Goal: Task Accomplishment & Management: Manage account settings

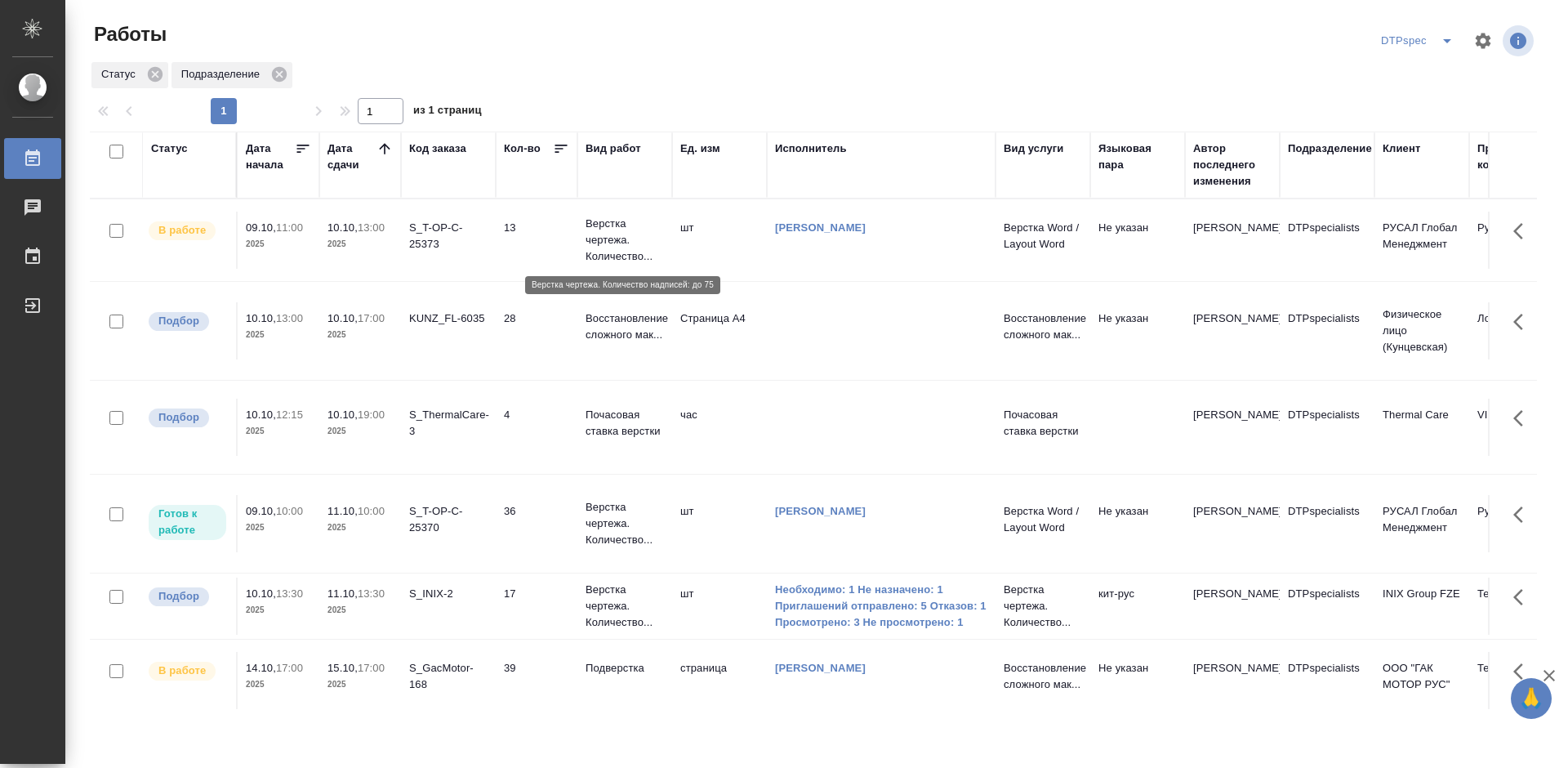
click at [618, 233] on p "Верстка чертежа. Количество..." at bounding box center [624, 241] width 78 height 49
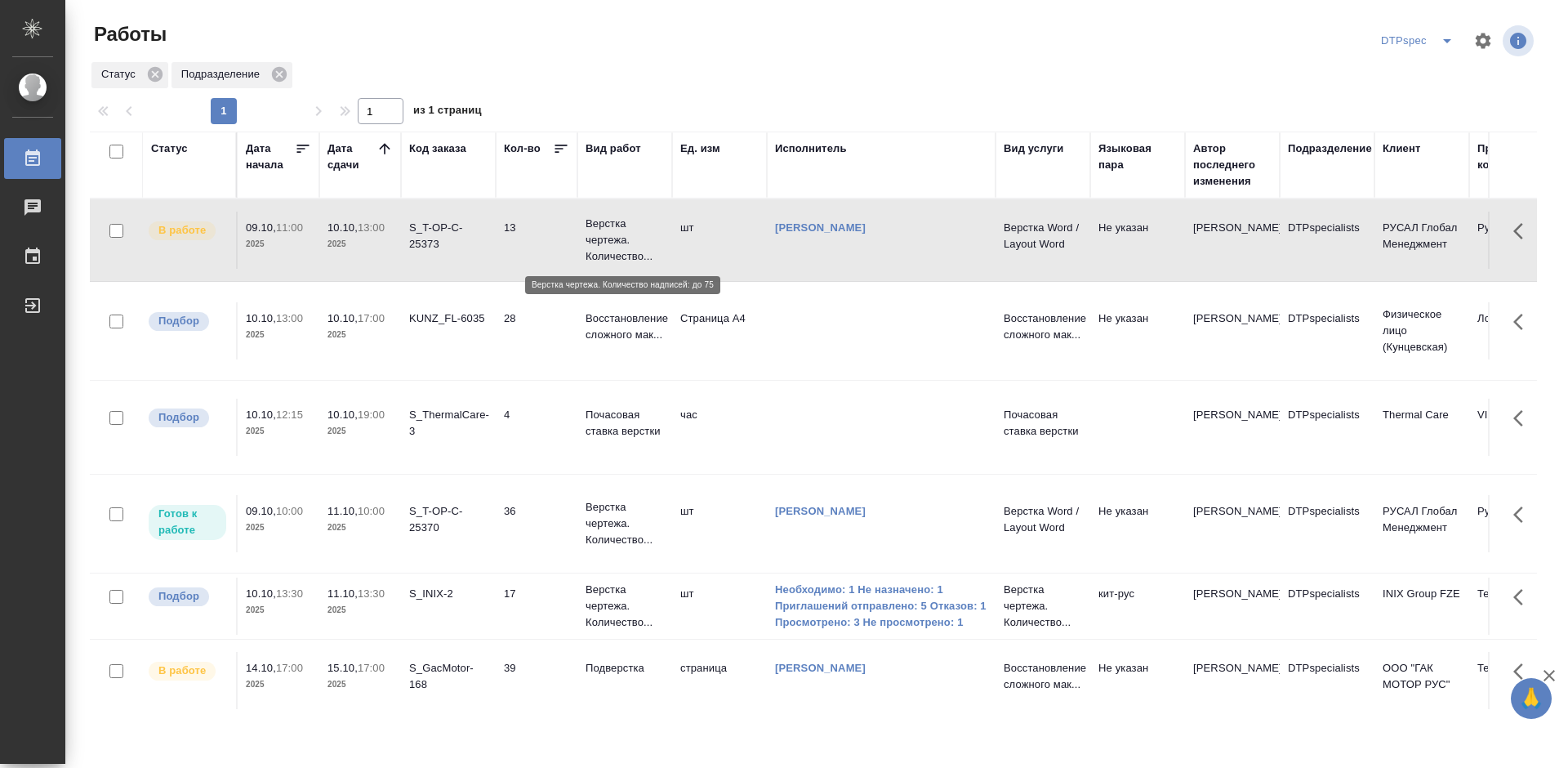
click at [618, 233] on p "Верстка чертежа. Количество..." at bounding box center [624, 241] width 78 height 49
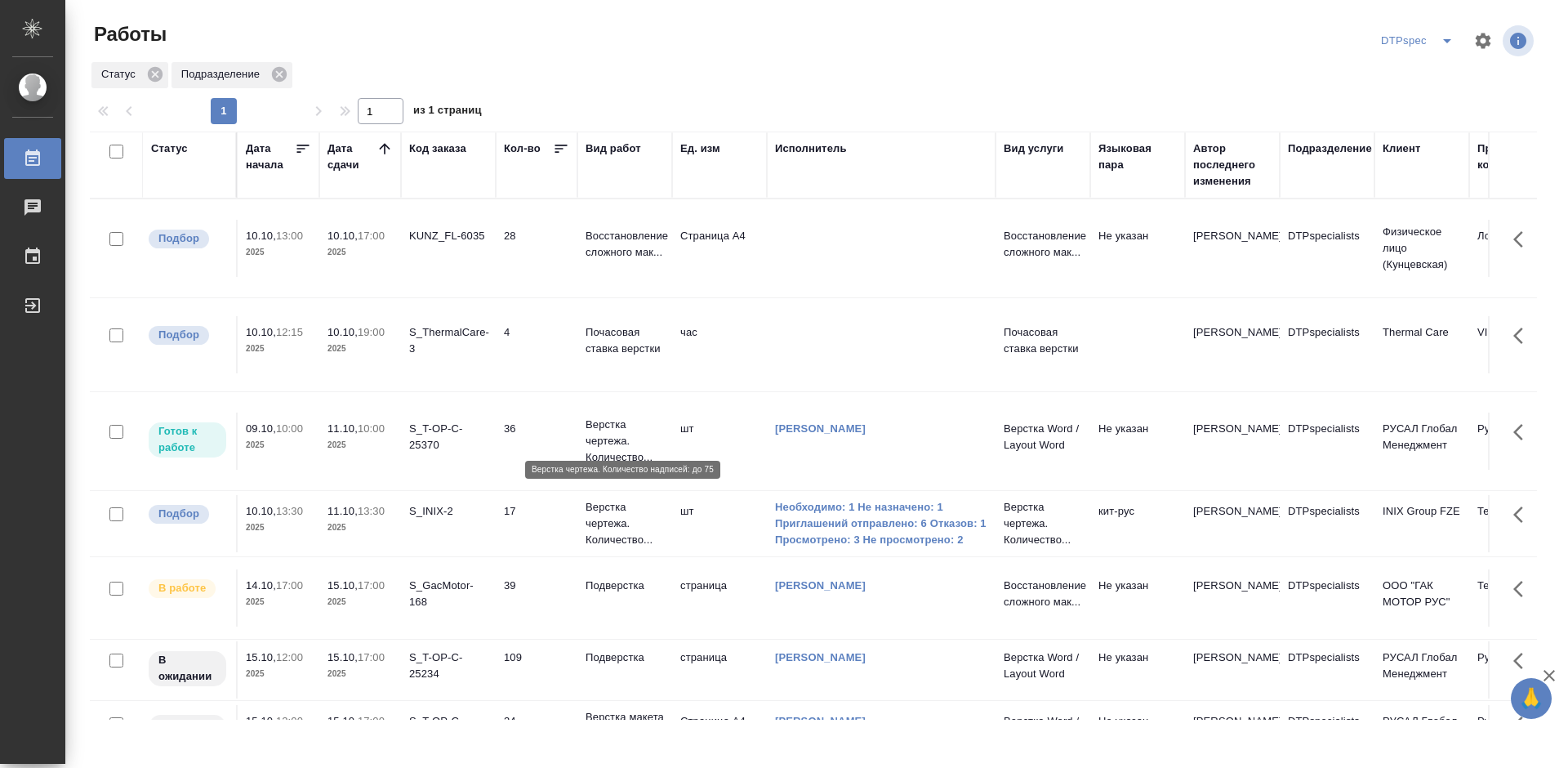
click at [616, 421] on p "Верстка чертежа. Количество..." at bounding box center [624, 441] width 78 height 49
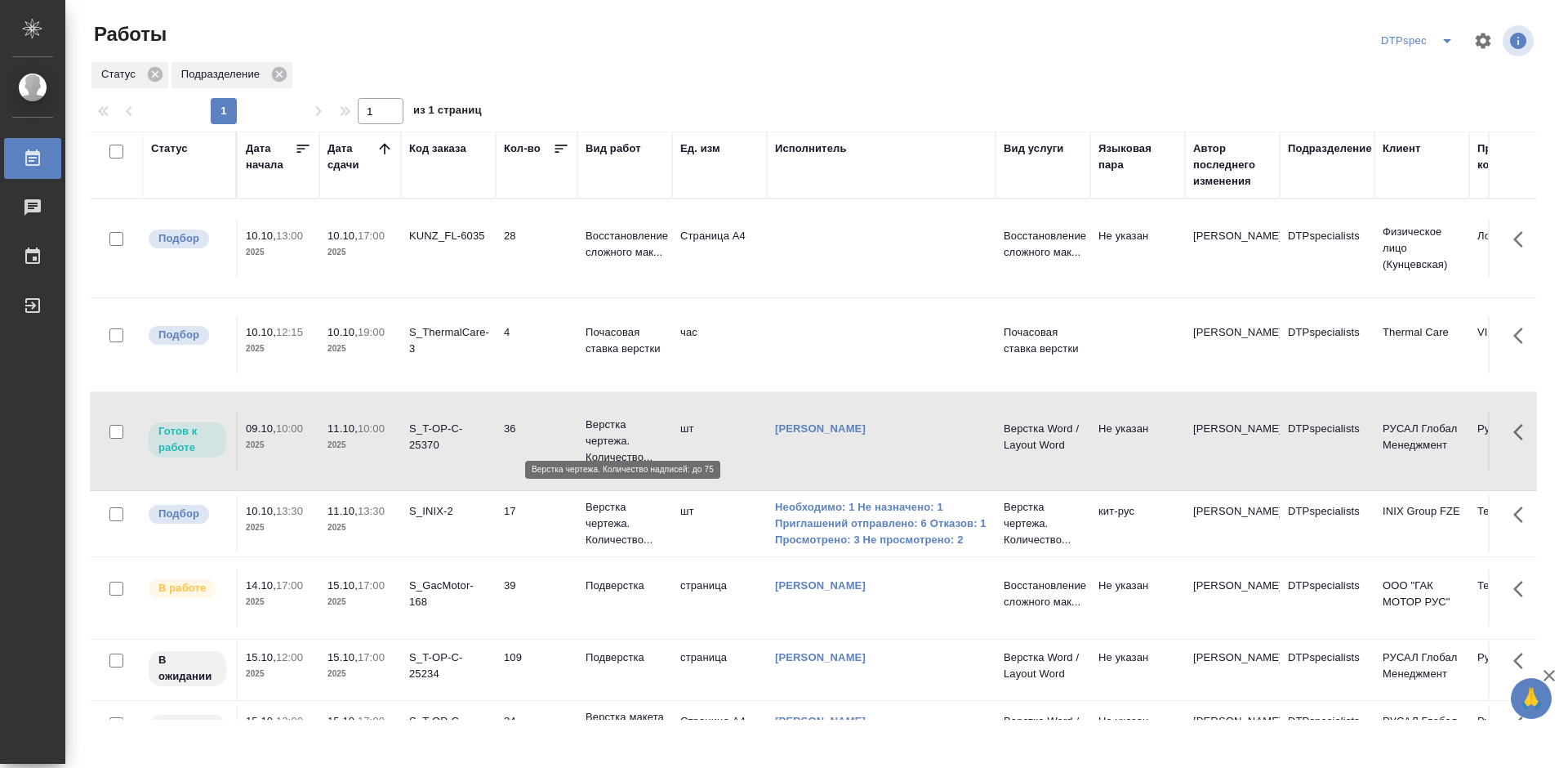
click at [616, 421] on p "Верстка чертежа. Количество..." at bounding box center [624, 441] width 78 height 49
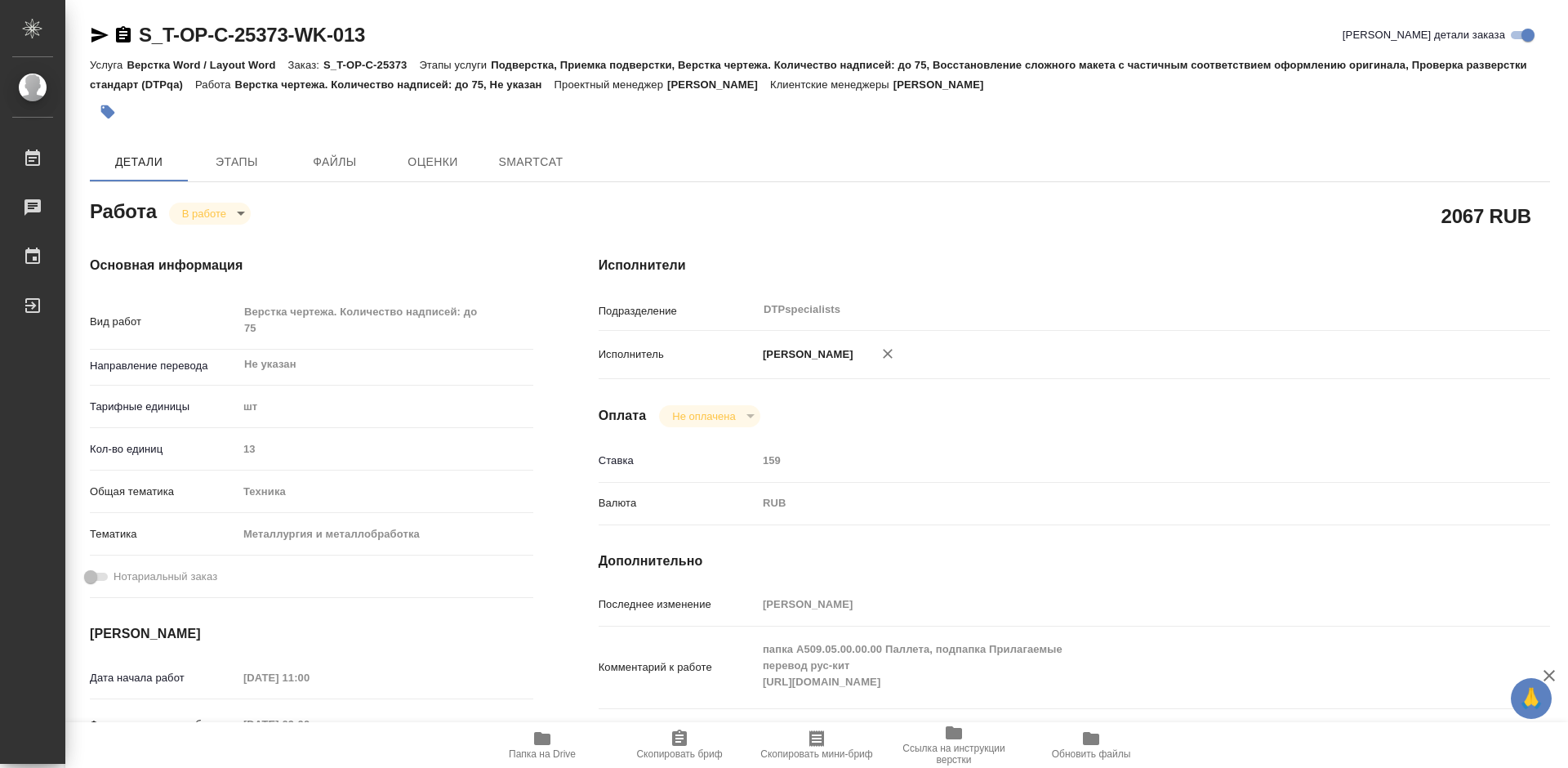
type textarea "x"
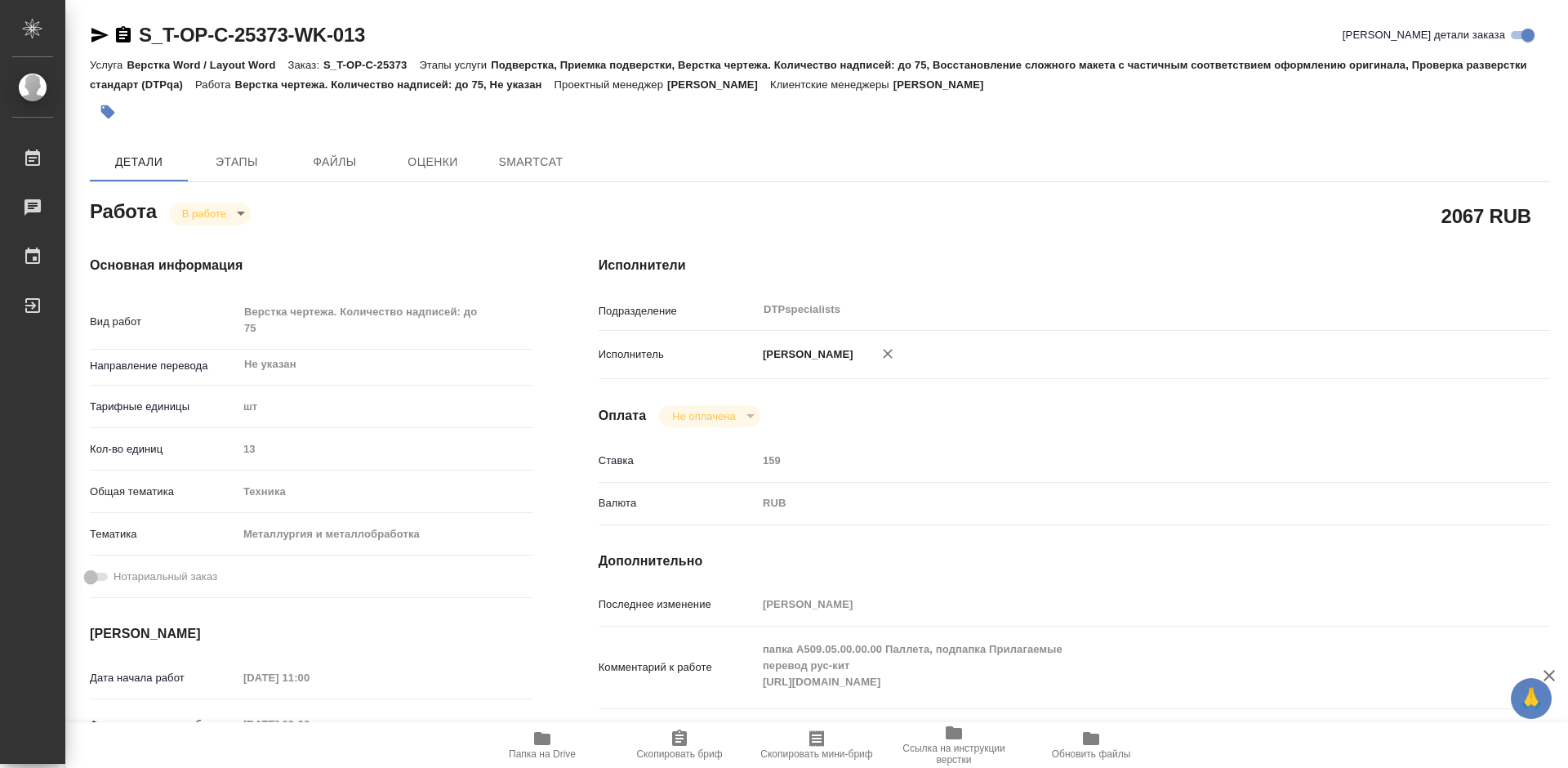
type textarea "x"
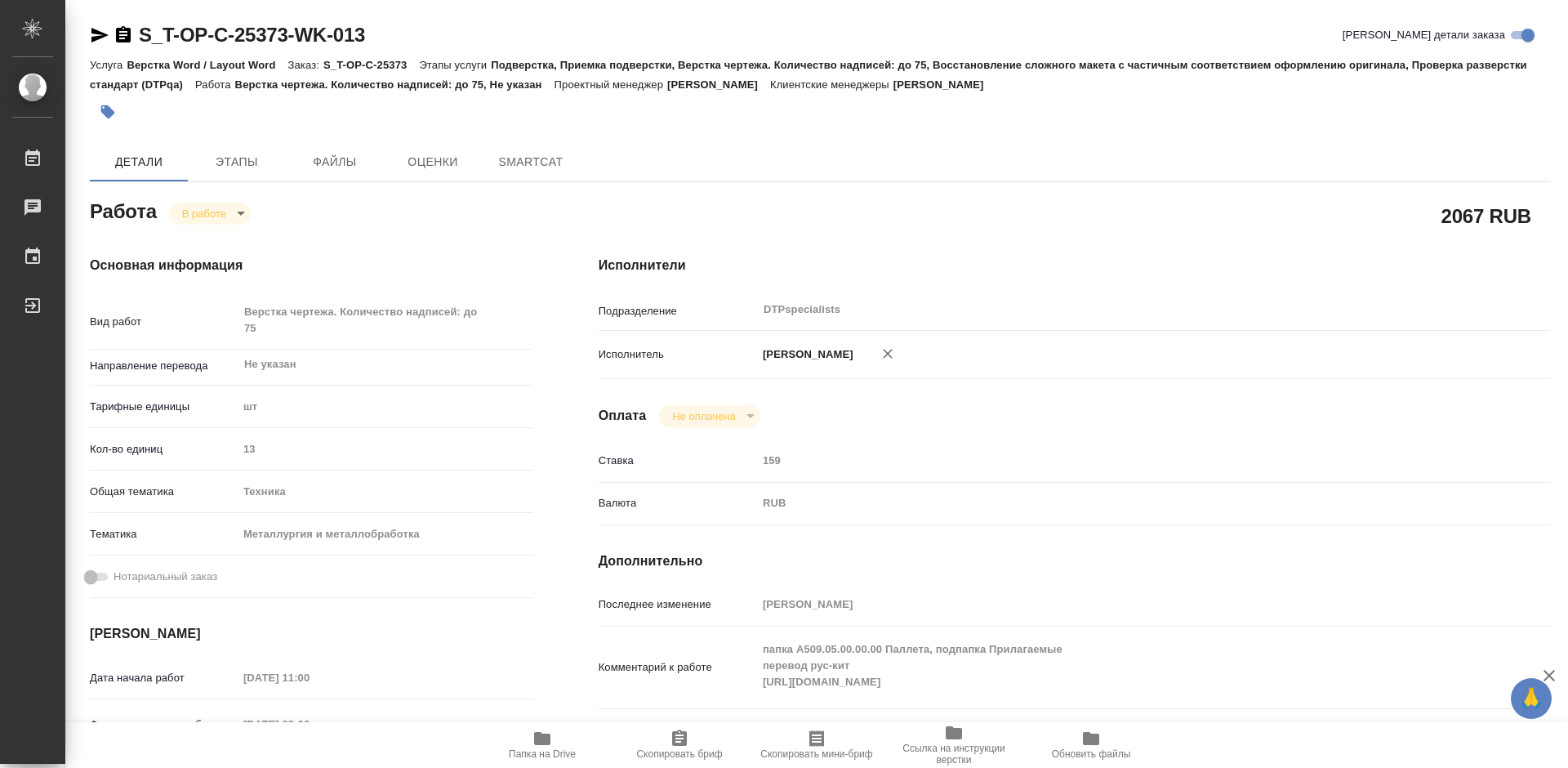
type textarea "x"
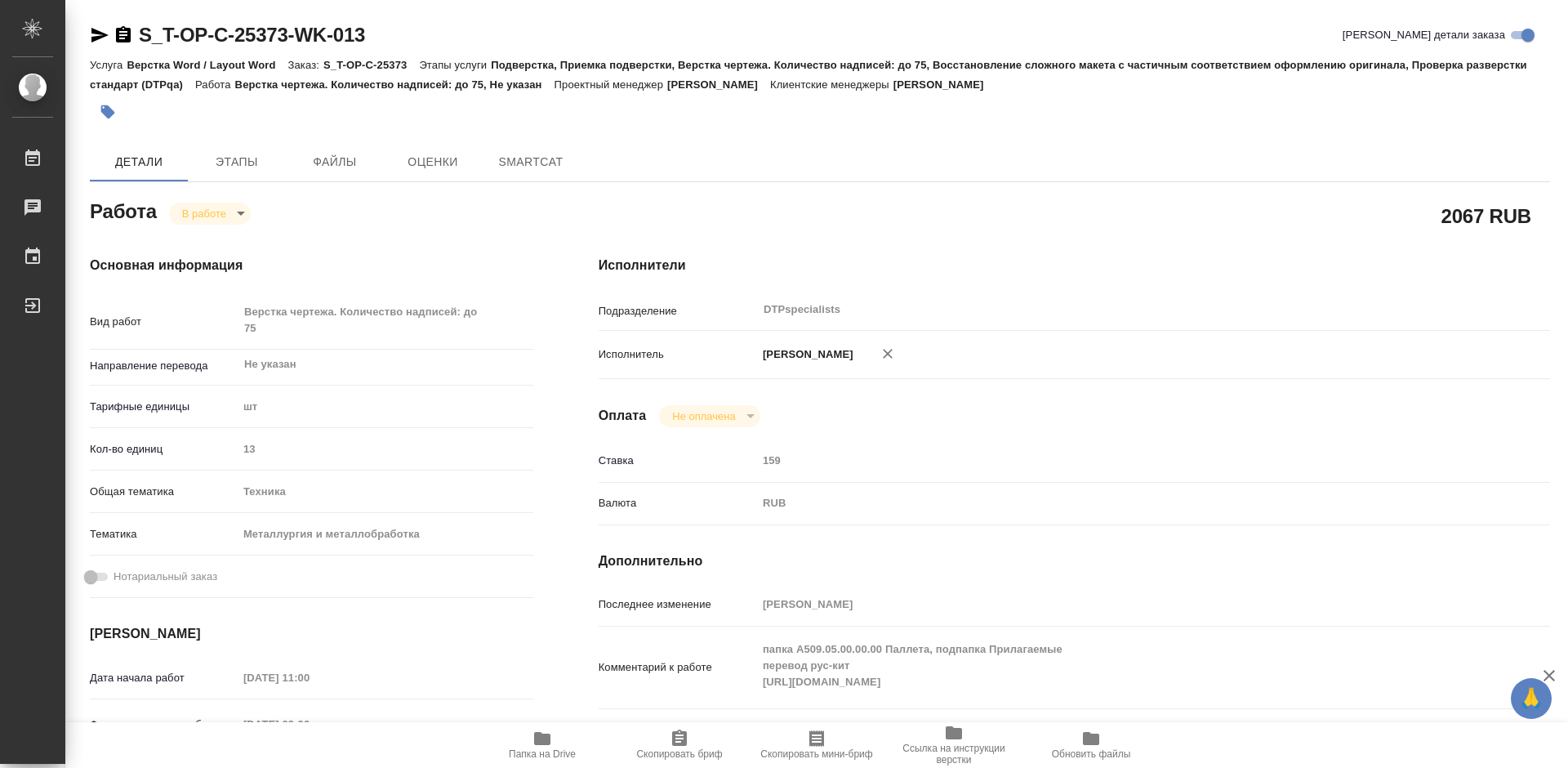
type textarea "x"
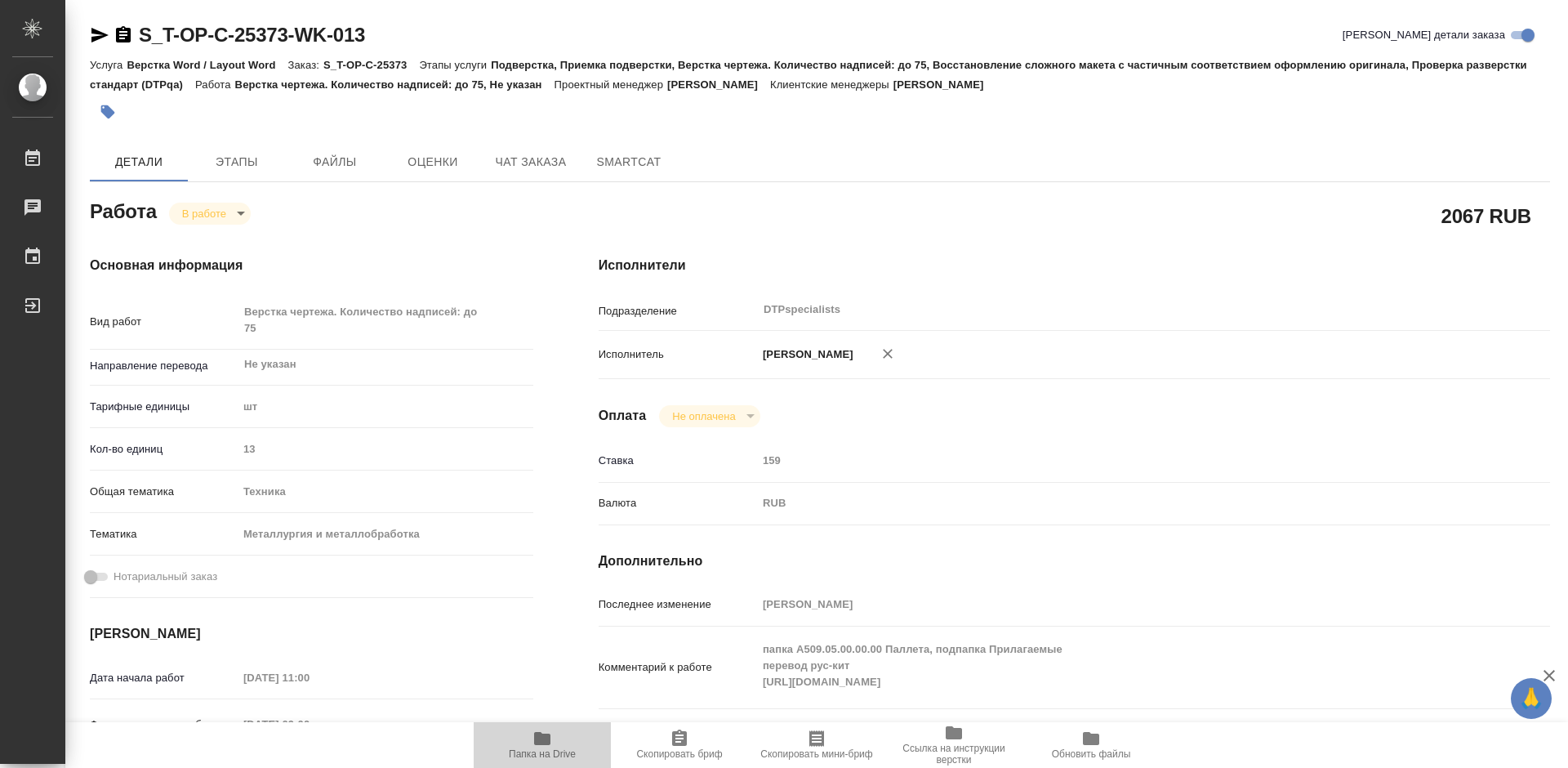
click at [540, 738] on icon "button" at bounding box center [543, 738] width 16 height 13
type textarea "x"
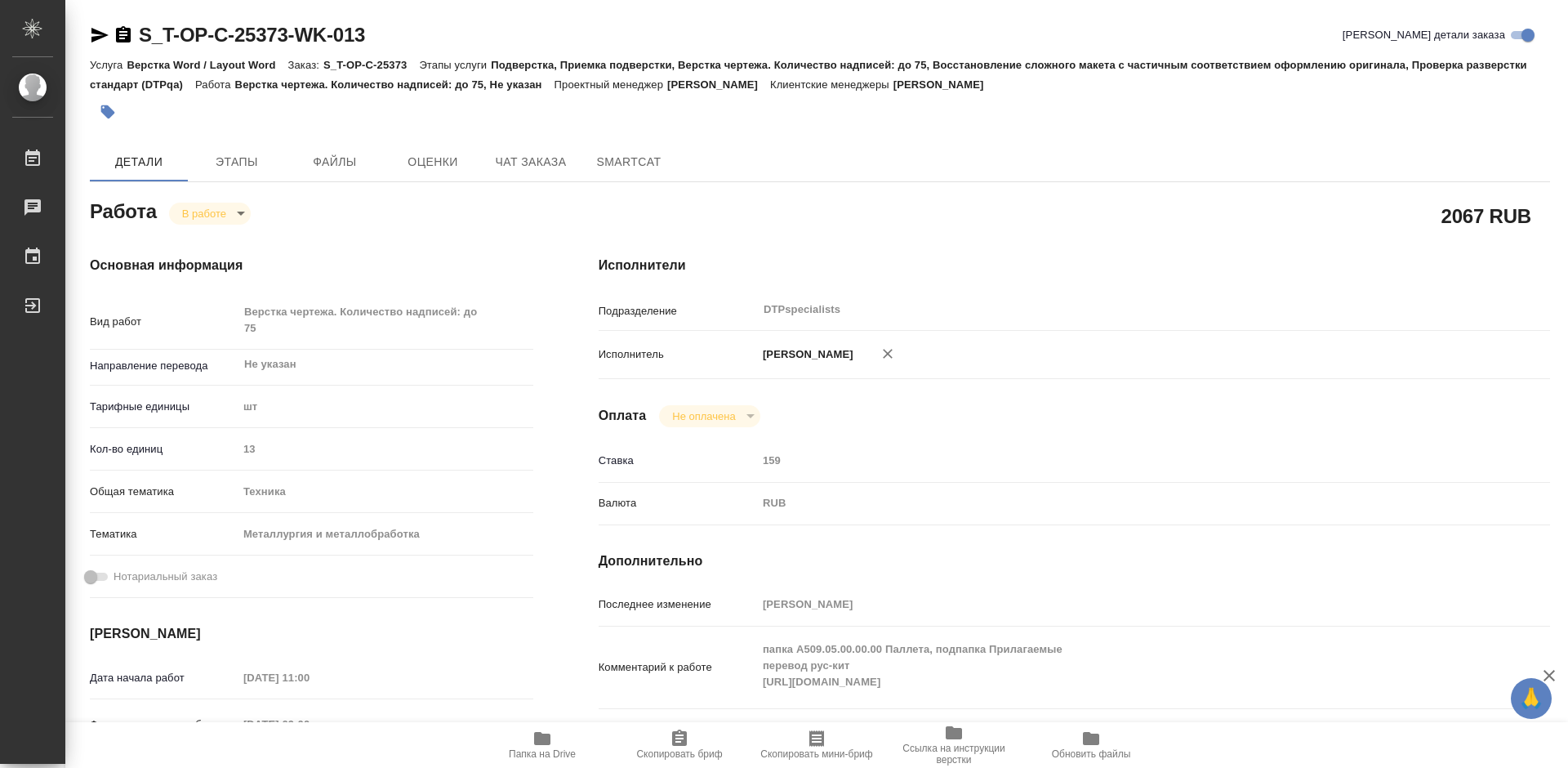
type textarea "x"
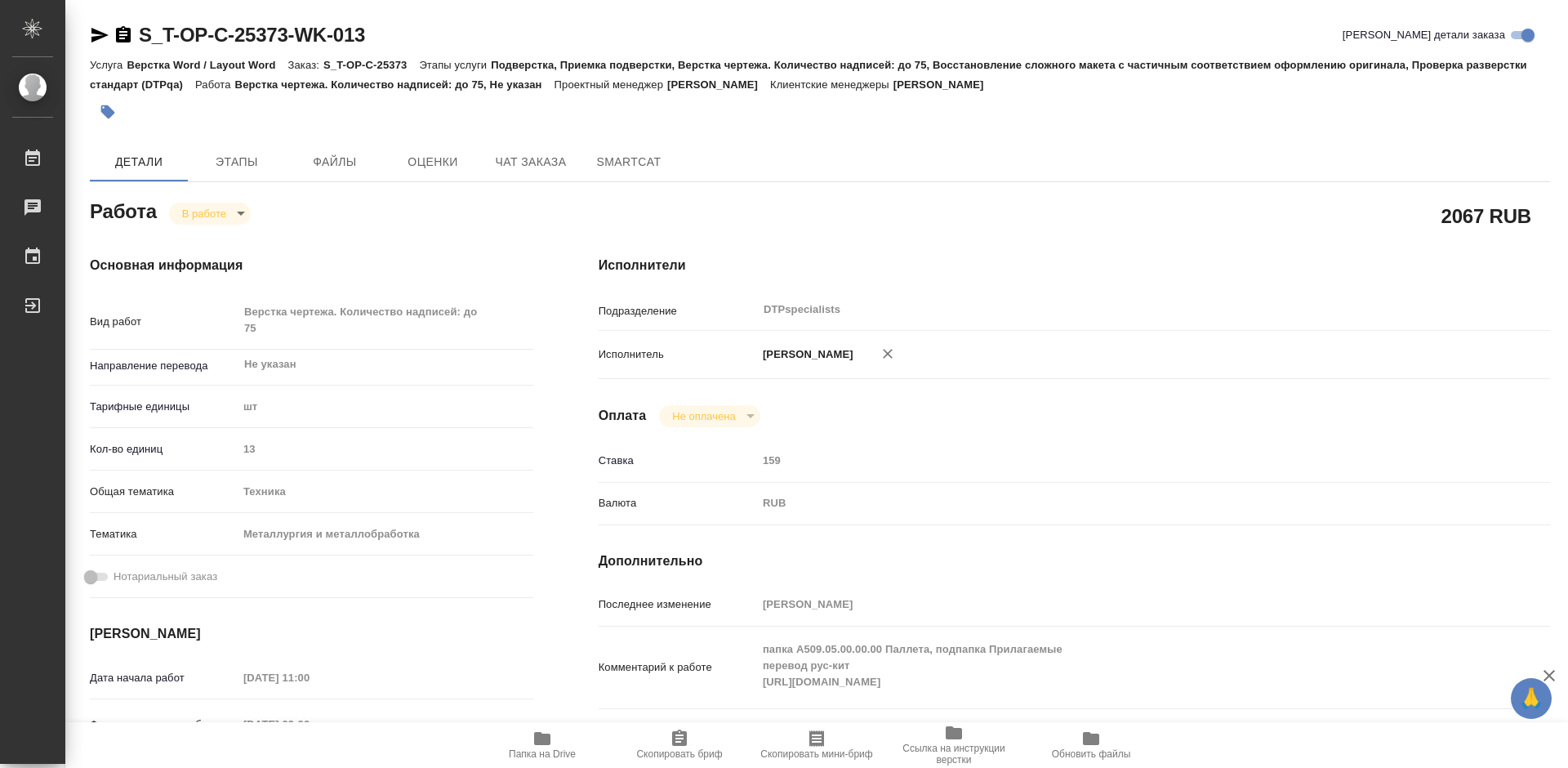
type textarea "x"
click at [528, 734] on span "Папка на Drive" at bounding box center [543, 744] width 118 height 31
click at [196, 216] on body "🙏 .cls-1 fill:#fff; AWATERA Работы 0 Чаты График Выйти S_T-OP-C-25373-WK-013 Кр…" at bounding box center [784, 384] width 1568 height 768
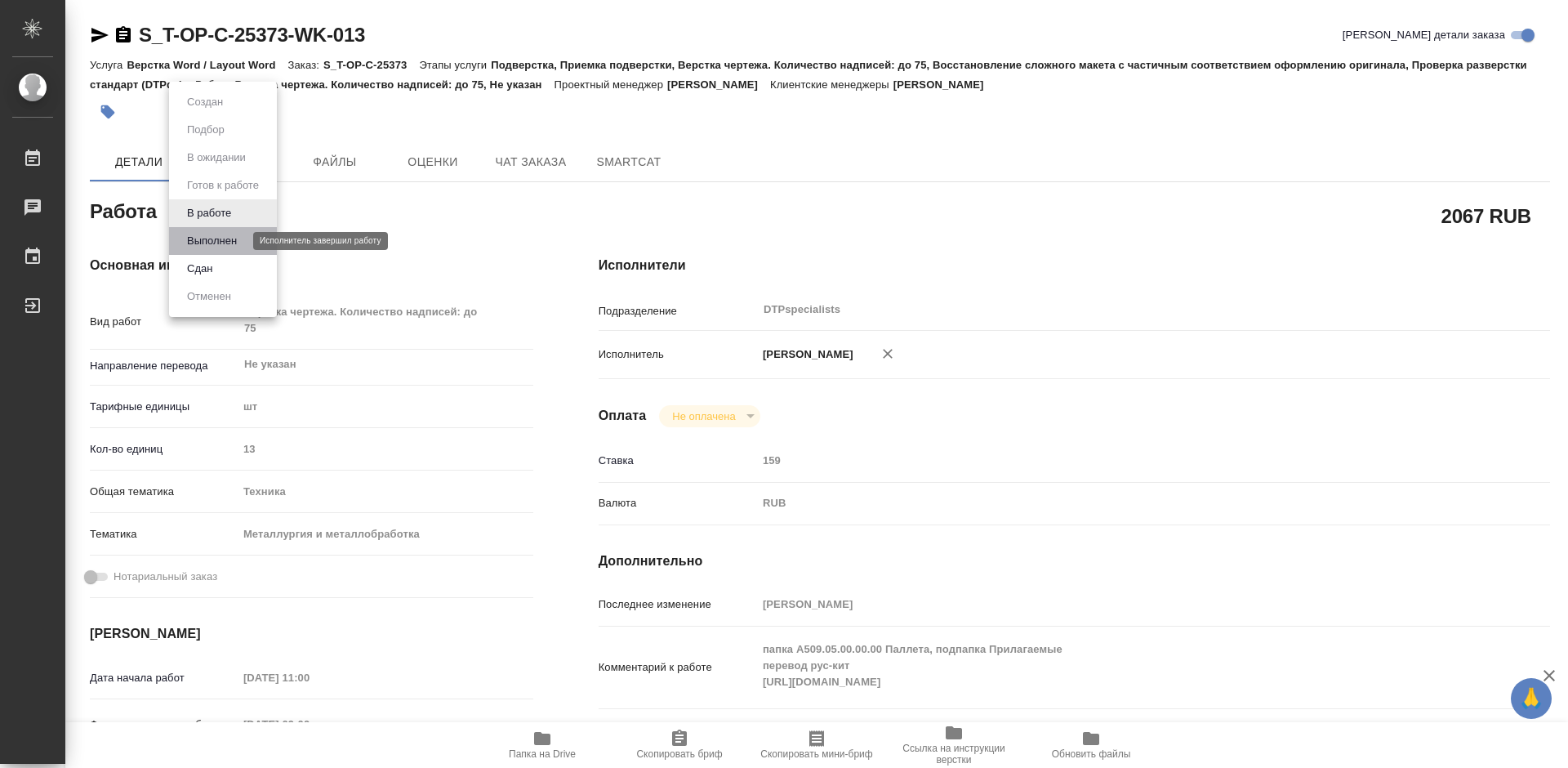
click at [201, 242] on button "Выполнен" at bounding box center [212, 241] width 60 height 18
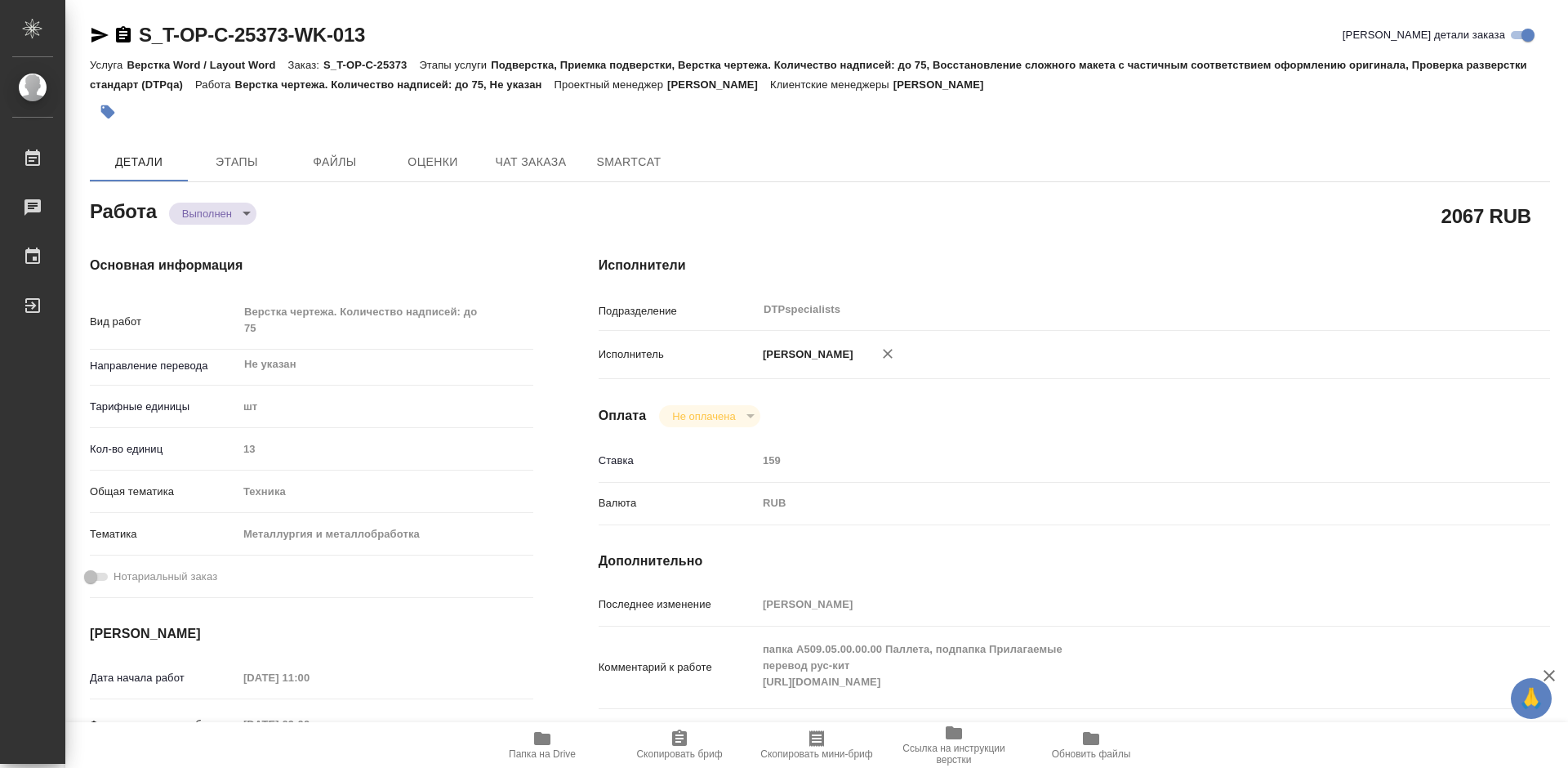
type textarea "x"
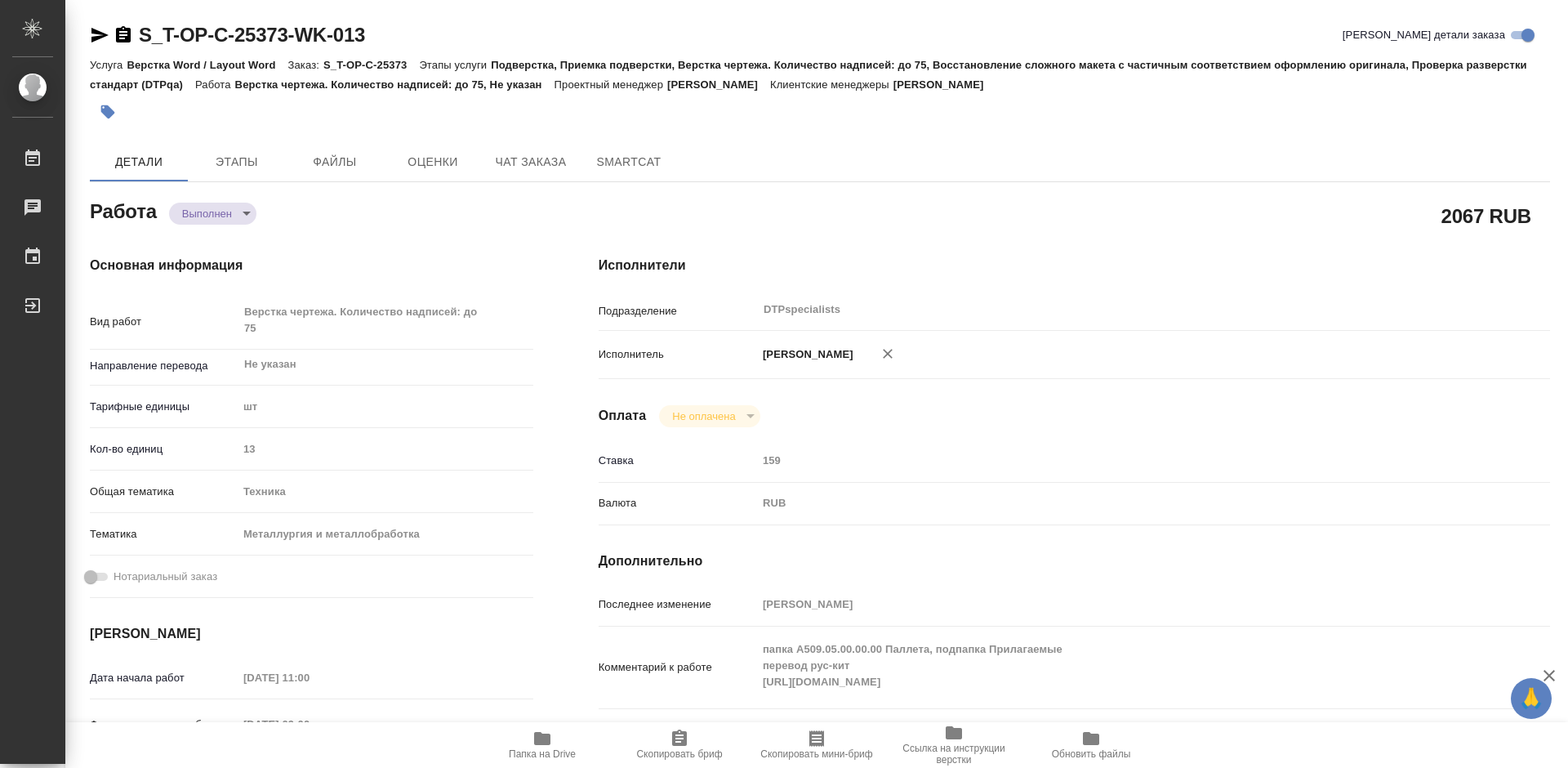
type textarea "x"
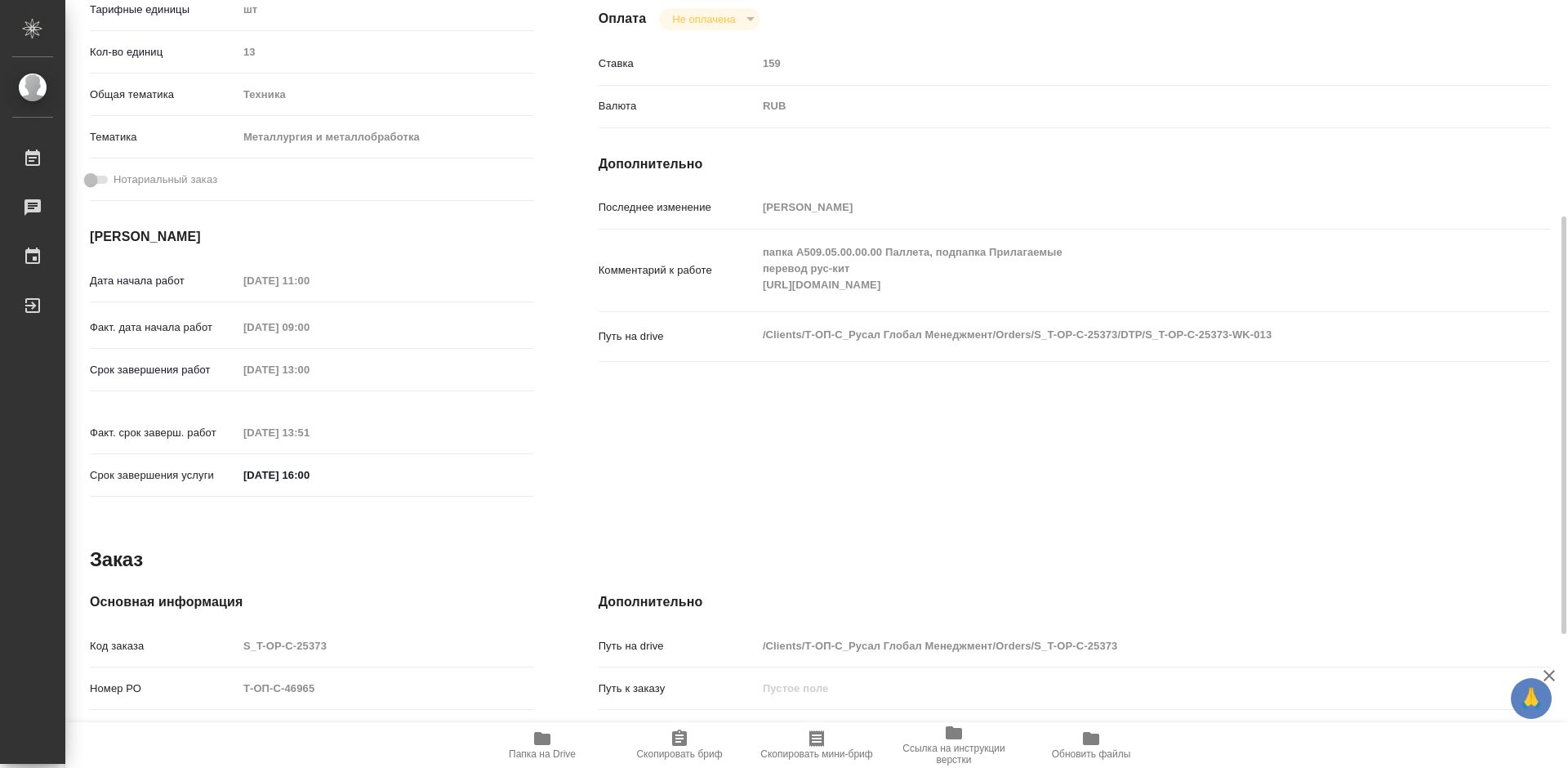
scroll to position [70, 0]
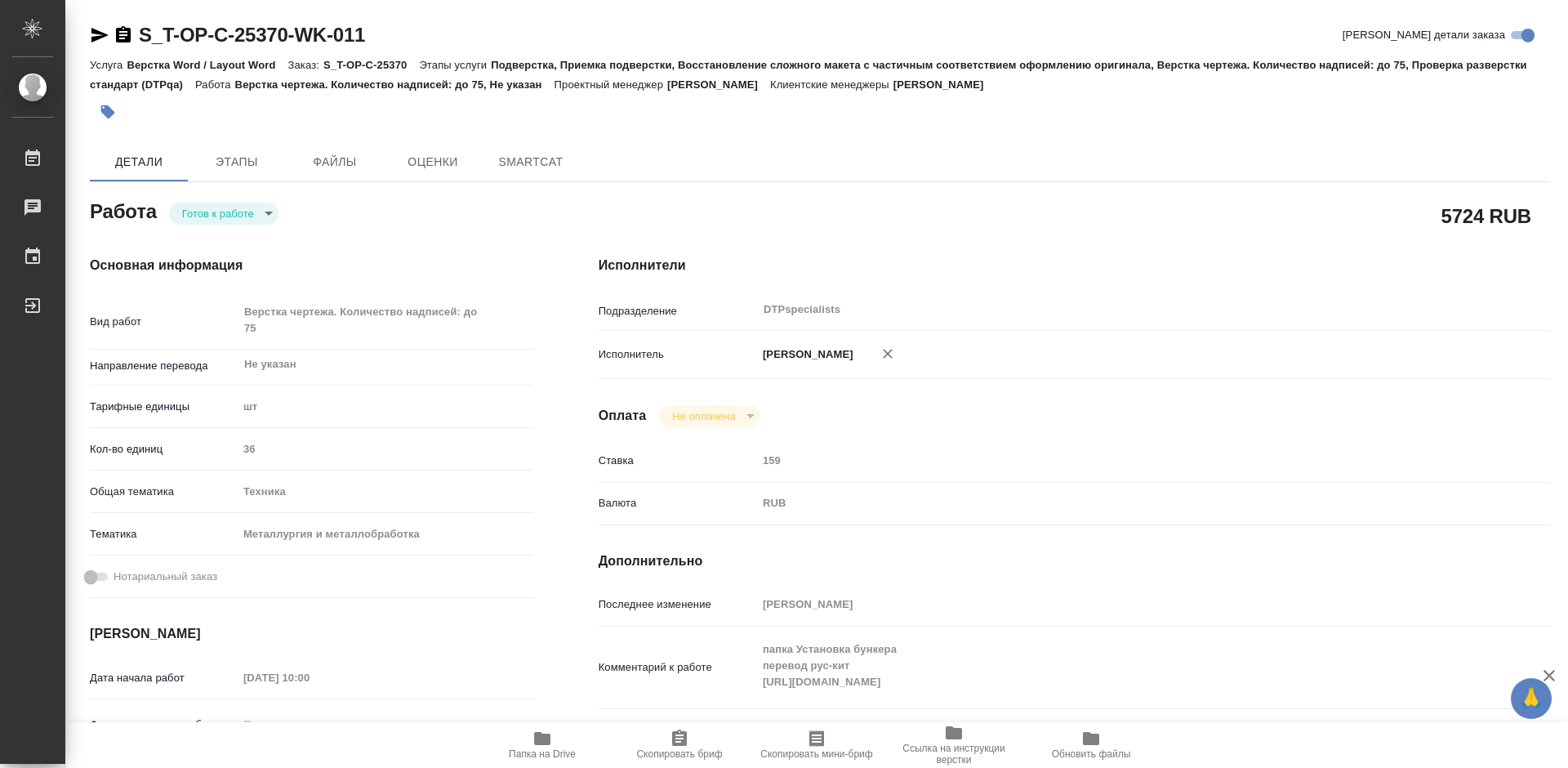
type textarea "x"
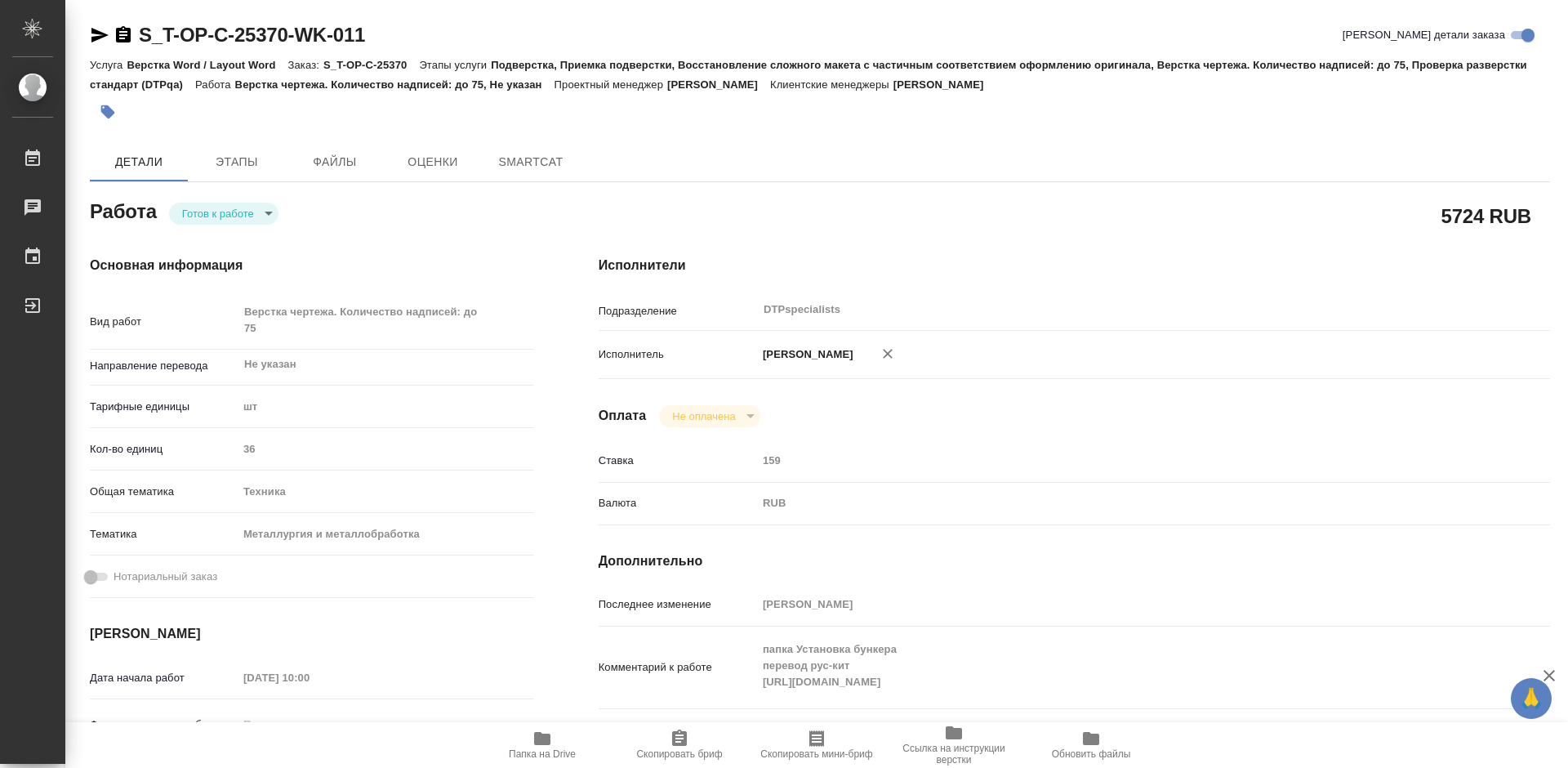
type textarea "x"
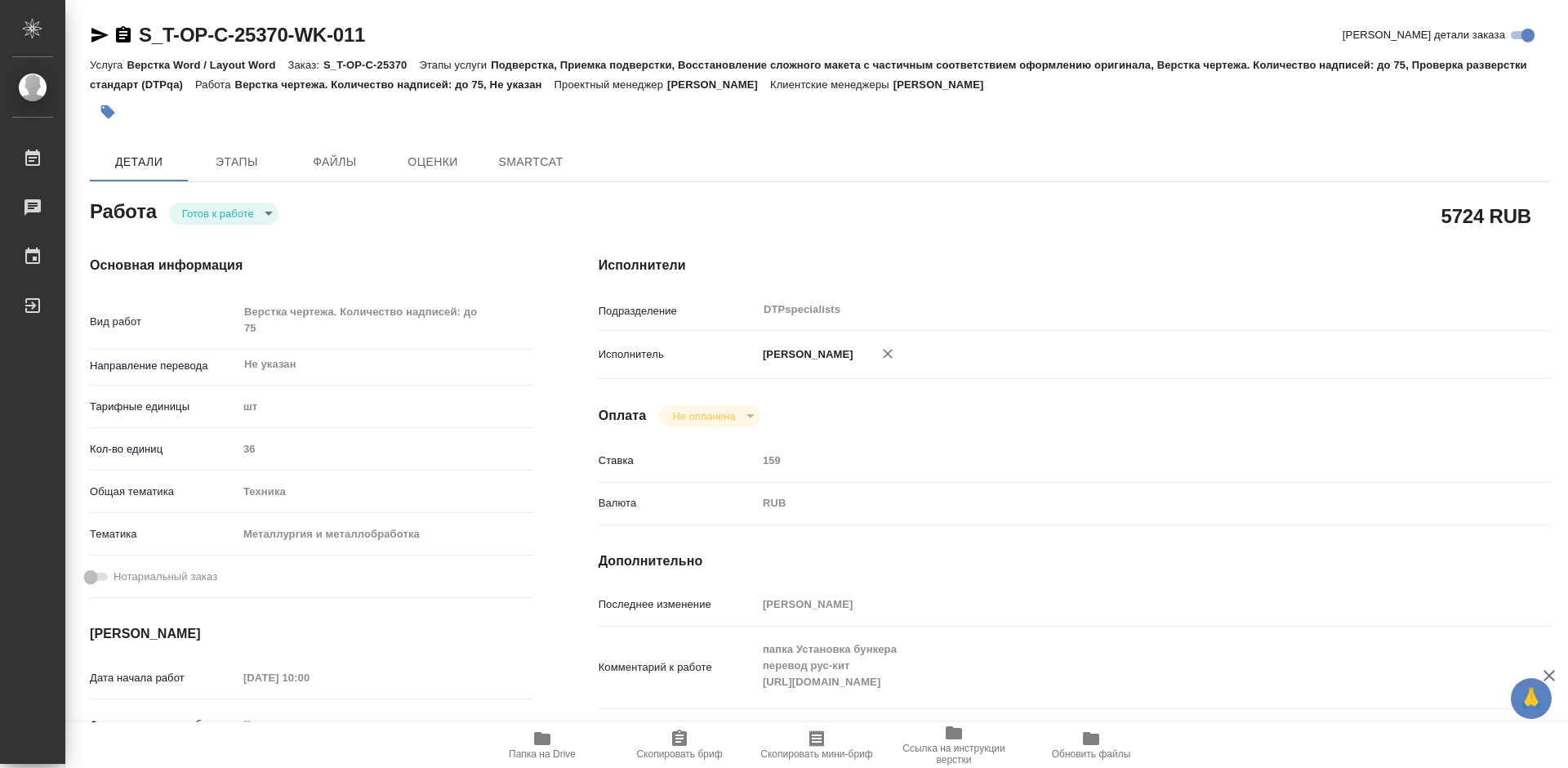
type textarea "x"
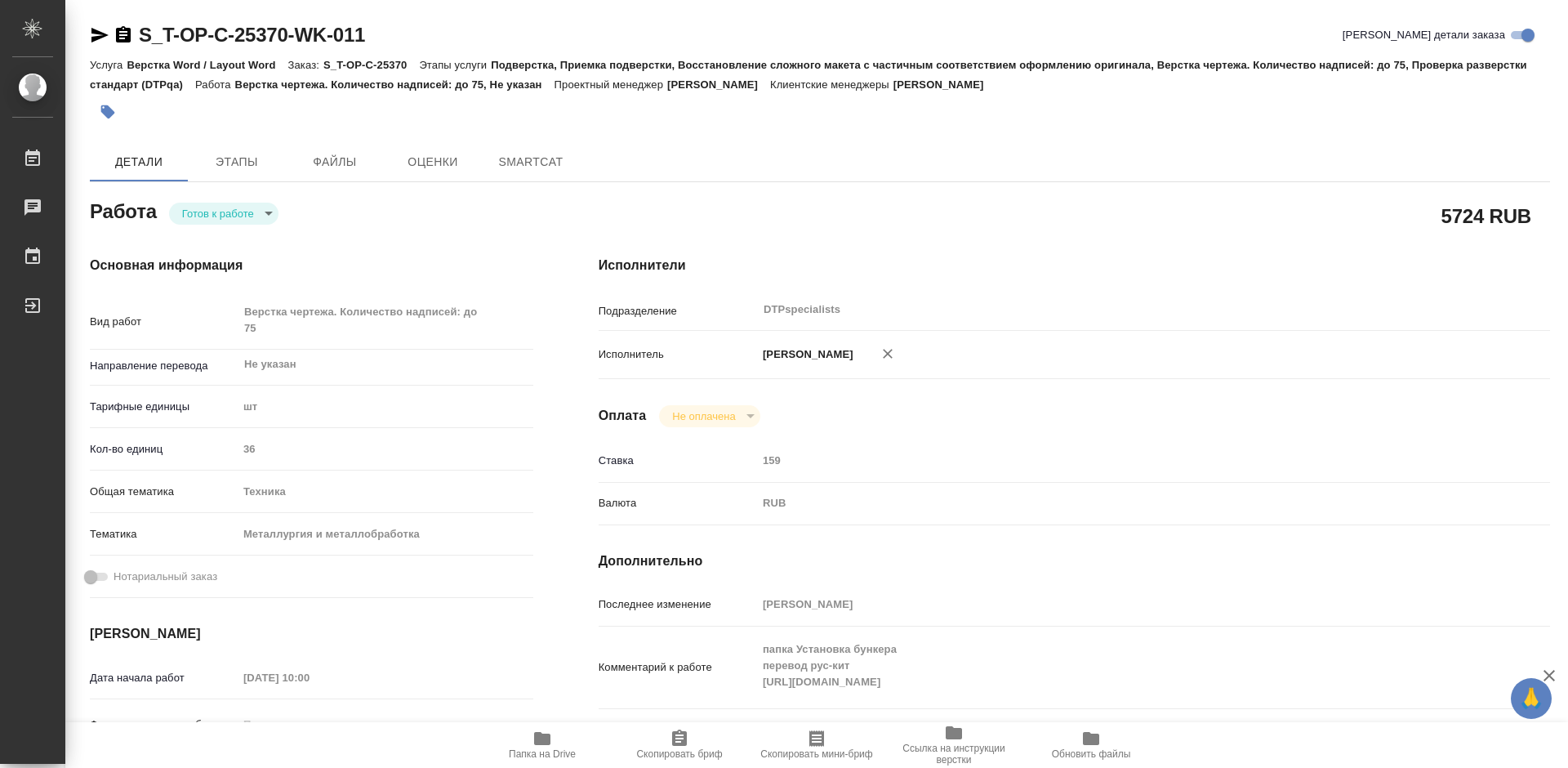
click at [216, 218] on body "🙏 .cls-1 fill:#fff; AWATERA Работы Чаты График Выйти S_T-OP-C-25370-WK-011 Крат…" at bounding box center [784, 384] width 1568 height 768
type textarea "x"
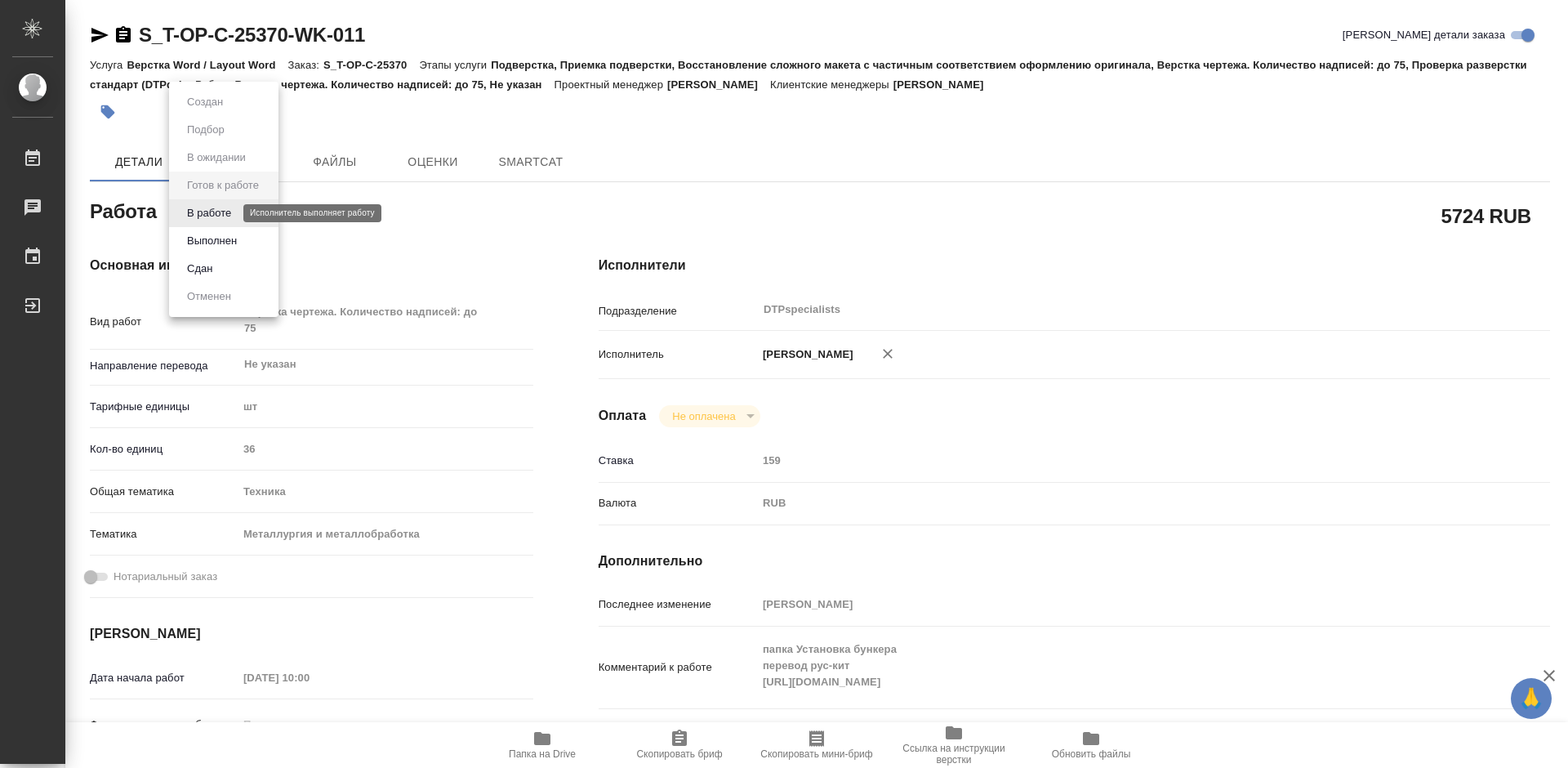
type textarea "x"
click at [216, 218] on button "В работе" at bounding box center [209, 213] width 54 height 18
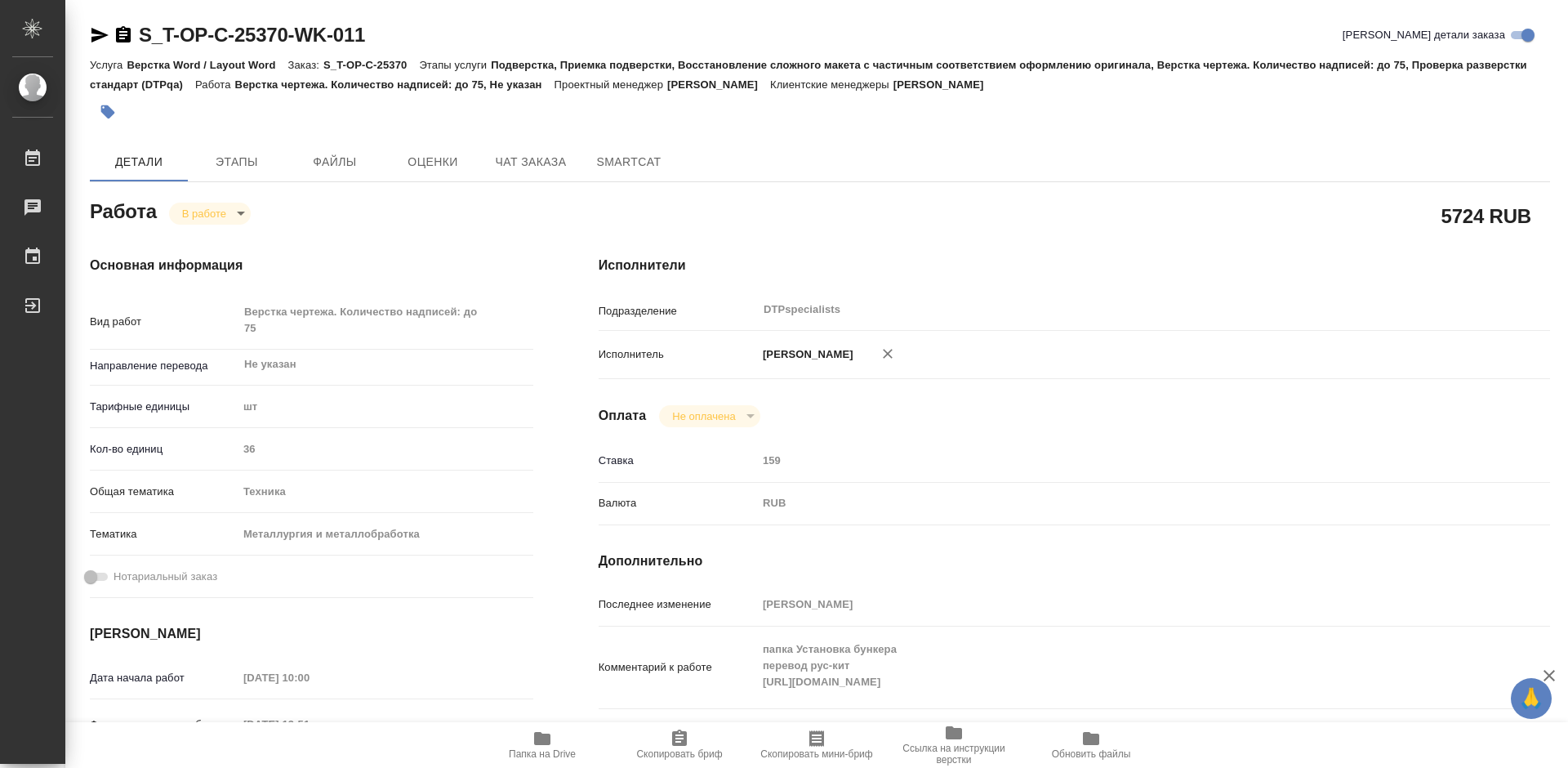
type textarea "x"
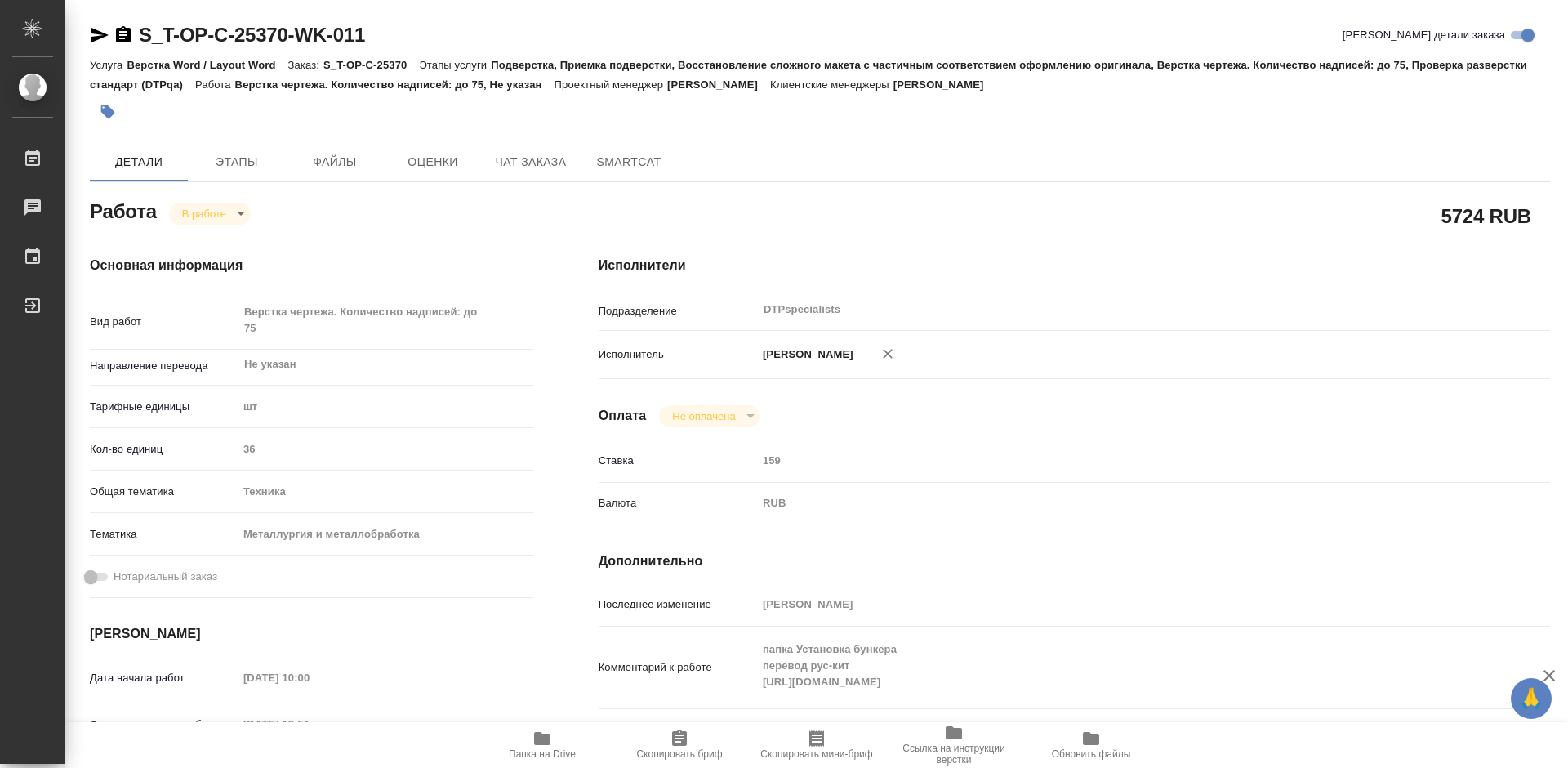
type textarea "x"
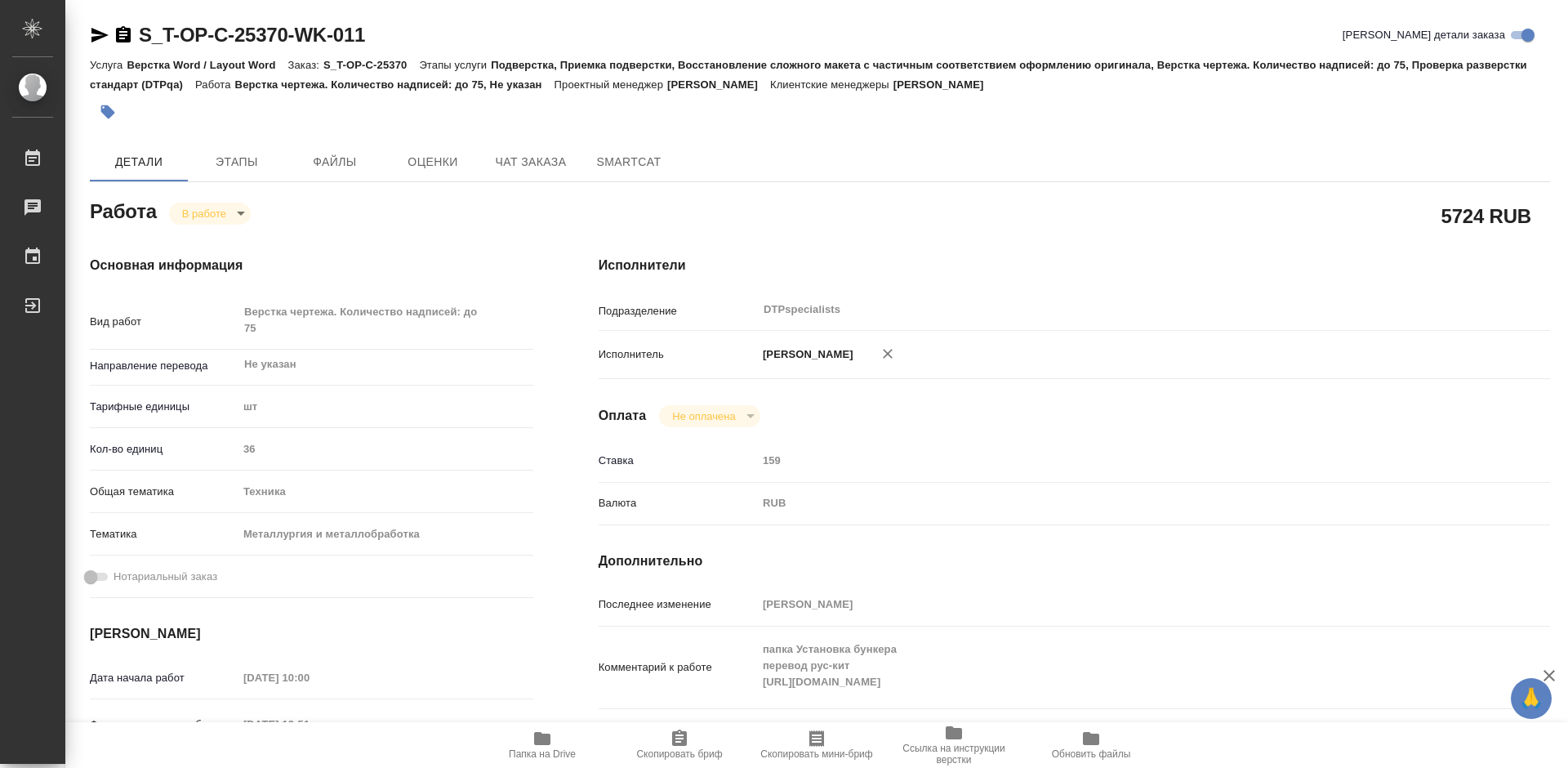
type textarea "x"
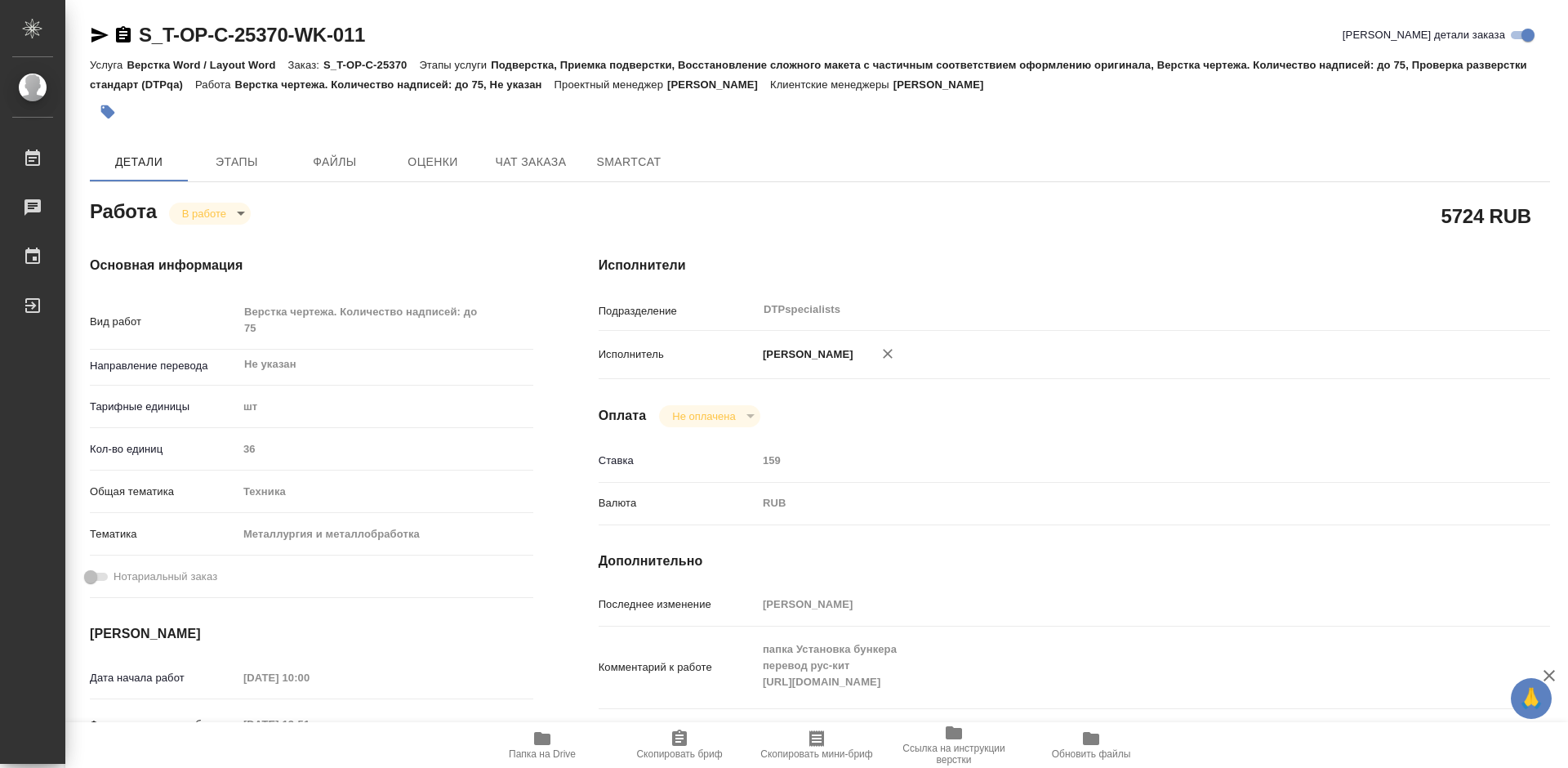
type textarea "x"
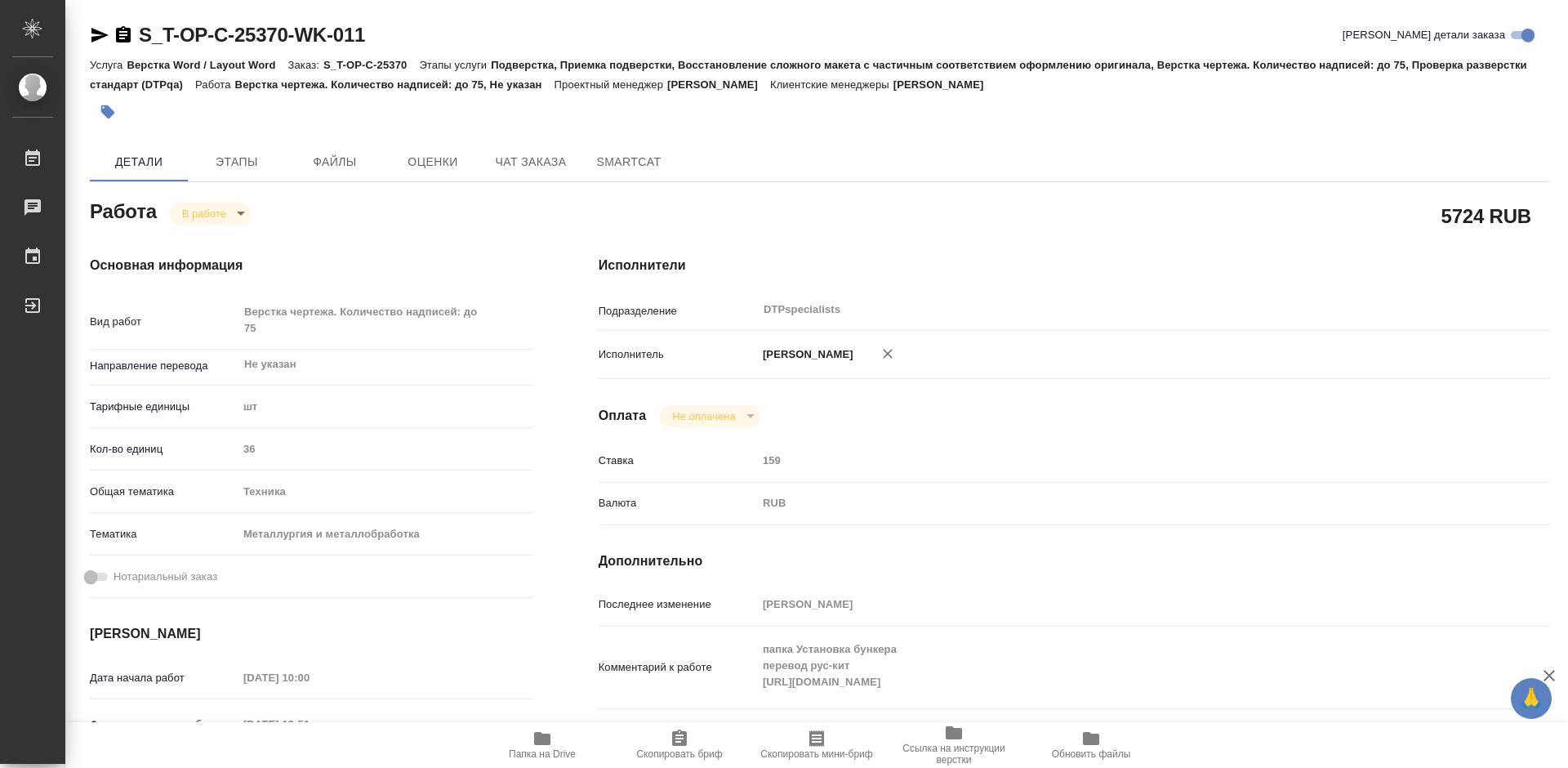
type textarea "x"
